Goal: Task Accomplishment & Management: Manage account settings

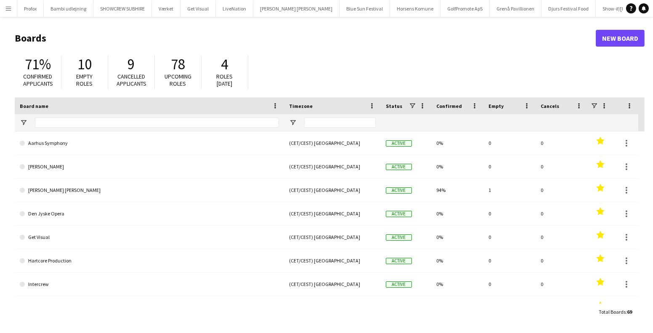
click at [10, 14] on button "Menu" at bounding box center [8, 8] width 17 height 17
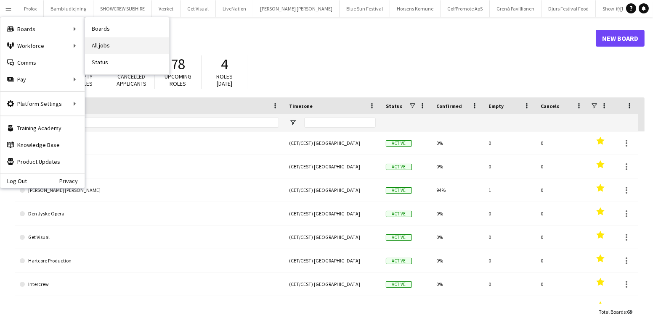
click at [100, 44] on link "All jobs" at bounding box center [127, 45] width 84 height 17
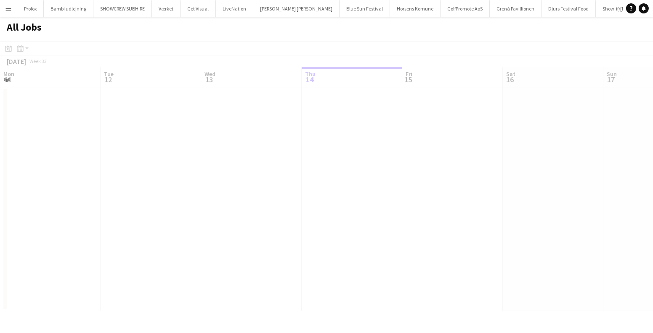
scroll to position [0, 201]
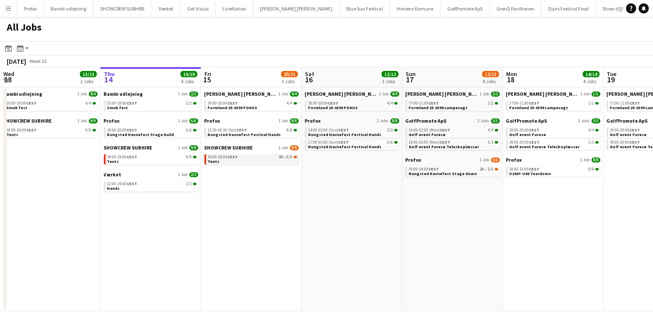
click at [277, 159] on div "08:00-19:00 CEST 3A • 8/9" at bounding box center [252, 157] width 89 height 4
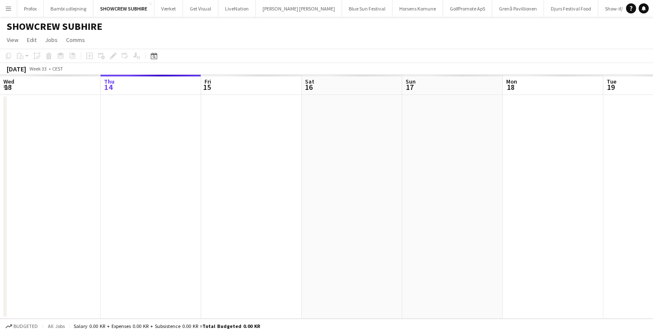
scroll to position [0, 289]
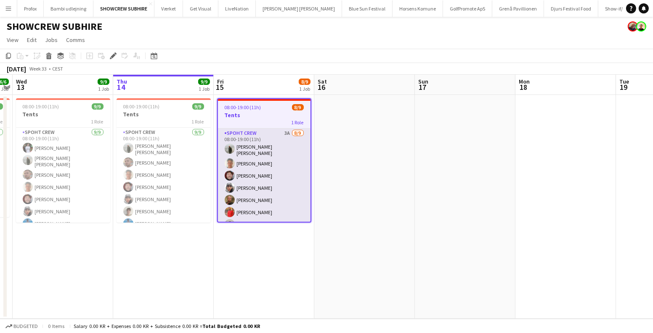
click at [264, 176] on app-card-role "Spoht Crew 3A 8/9 08:00-19:00 (11h) Negru Liviu Mihai Samuel Monteiro Jesper La…" at bounding box center [264, 193] width 93 height 129
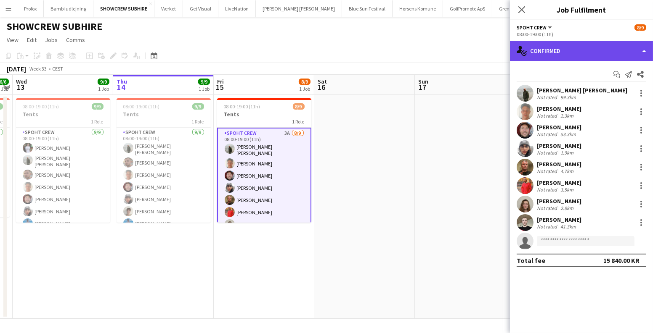
click at [554, 48] on div "single-neutral-actions-check-2 Confirmed" at bounding box center [581, 51] width 143 height 20
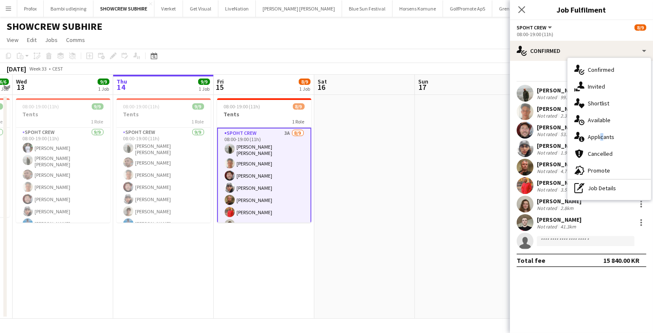
click at [599, 137] on div "single-neutral-actions-information Applicants" at bounding box center [608, 137] width 83 height 17
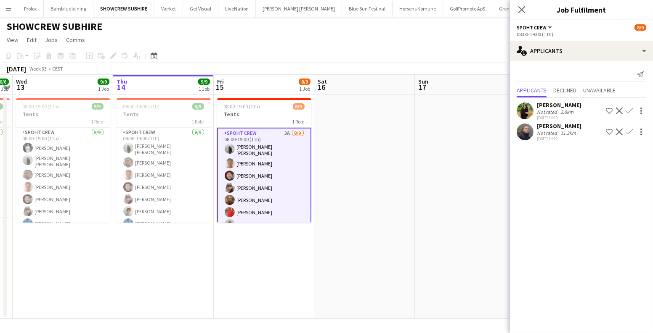
click at [262, 203] on app-card-role "Spoht Crew 3A 8/9 08:00-19:00 (11h) Negru Liviu Mihai Samuel Monteiro Jesper La…" at bounding box center [264, 193] width 94 height 130
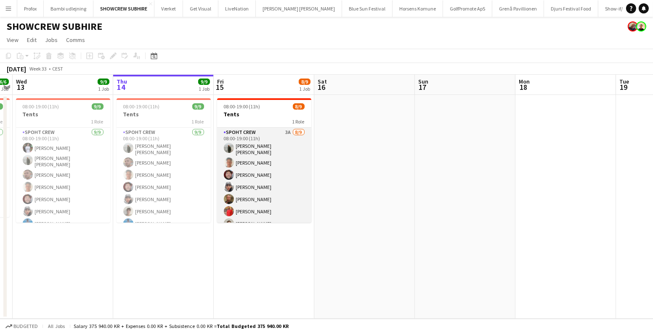
click at [262, 203] on app-card-role "Spoht Crew 3A 8/9 08:00-19:00 (11h) Negru Liviu Mihai Samuel Monteiro Jesper La…" at bounding box center [264, 192] width 94 height 129
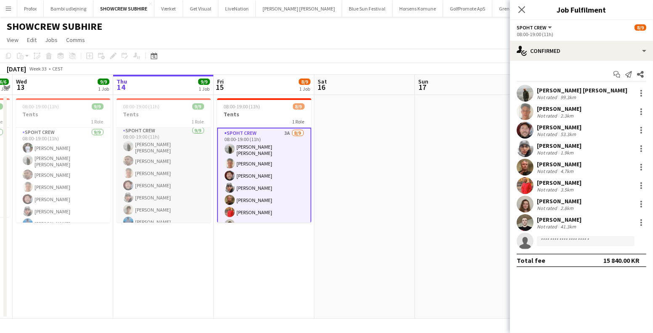
scroll to position [0, 0]
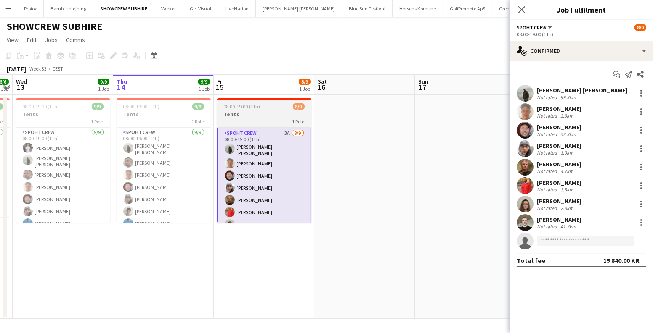
click at [248, 113] on h3 "Tents" at bounding box center [264, 115] width 94 height 8
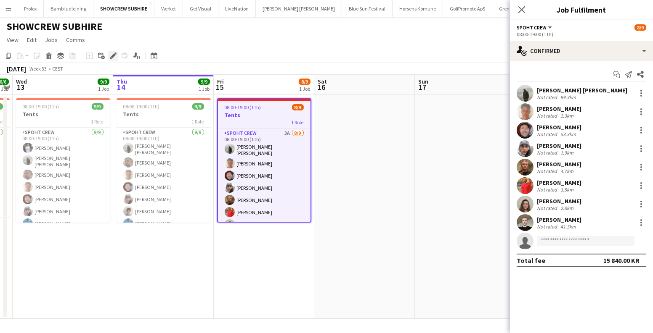
click at [111, 56] on icon "Edit" at bounding box center [113, 56] width 7 height 7
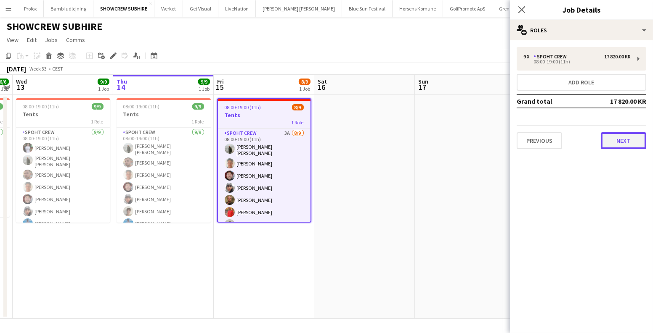
click at [605, 143] on button "Next" at bounding box center [622, 140] width 45 height 17
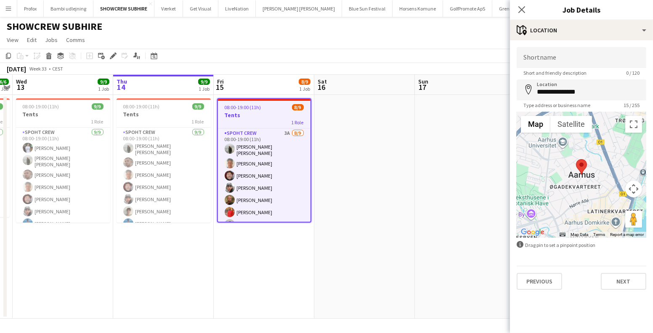
click at [409, 160] on app-date-cell at bounding box center [364, 207] width 100 height 224
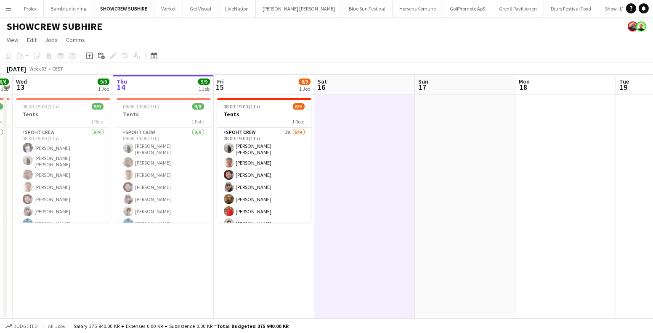
click at [7, 7] on app-icon "Menu" at bounding box center [8, 8] width 7 height 7
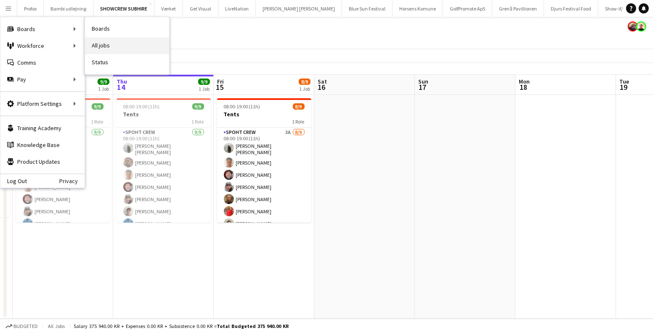
click at [103, 43] on link "All jobs" at bounding box center [127, 45] width 84 height 17
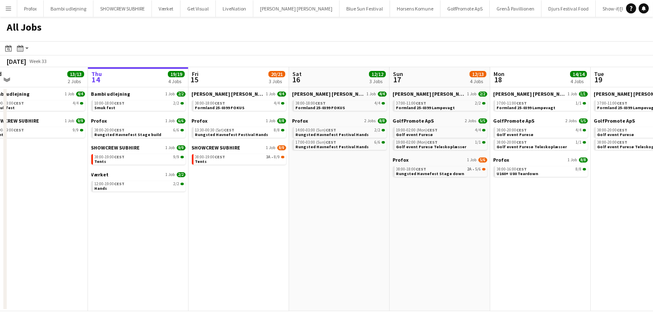
scroll to position [0, 214]
click at [590, 218] on app-calendar-viewport "Mon 11 1/1 1 Job Tue 12 7/7 2 Jobs Wed 13 13/13 2 Jobs Thu 14 19/19 4 Jobs Fri …" at bounding box center [326, 189] width 653 height 244
click at [428, 173] on span "Rungsted Havnefest Stage down" at bounding box center [430, 173] width 68 height 5
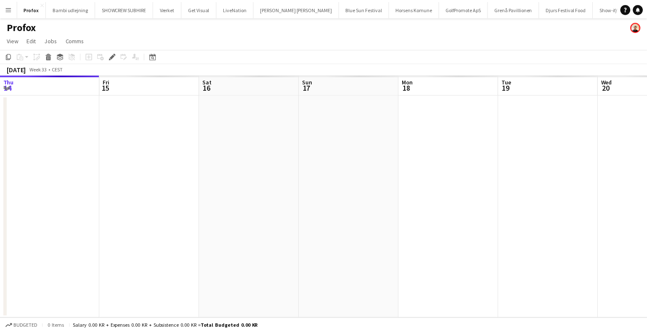
scroll to position [0, 289]
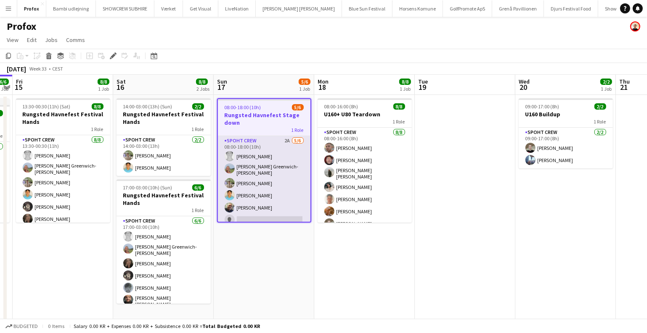
click at [269, 173] on app-card-role "Spoht Crew 2A 5/6 08:00-18:00 (10h) Simon Vacel Asta Elisabeth Greenwich-Wagner…" at bounding box center [264, 182] width 93 height 92
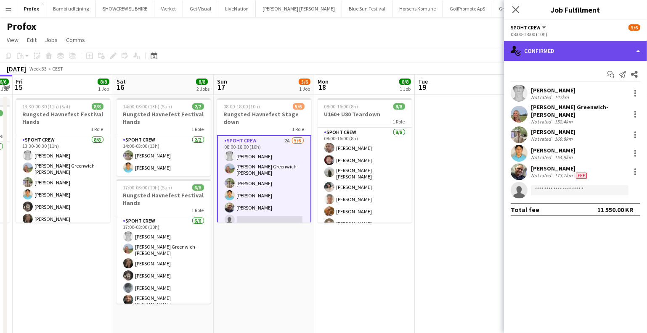
click at [561, 56] on div "single-neutral-actions-check-2 Confirmed" at bounding box center [575, 51] width 143 height 20
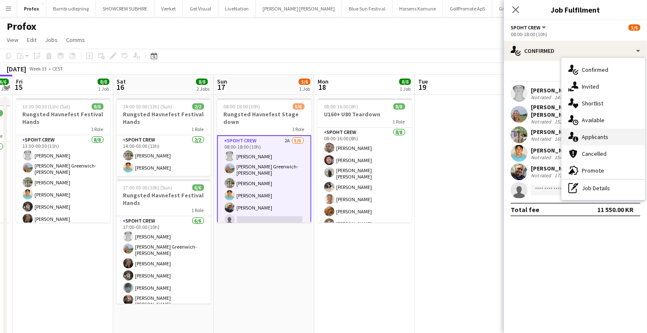
click at [599, 139] on div "single-neutral-actions-information Applicants" at bounding box center [602, 137] width 83 height 17
